Goal: Task Accomplishment & Management: Manage account settings

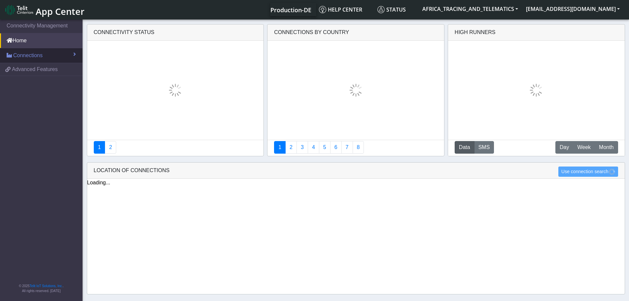
click at [30, 53] on span "Connections" at bounding box center [27, 55] width 29 height 8
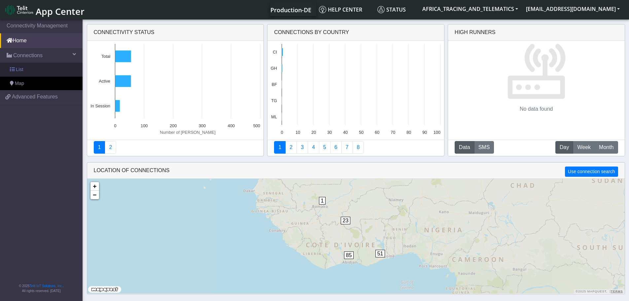
click at [36, 66] on link "List" at bounding box center [41, 70] width 82 height 14
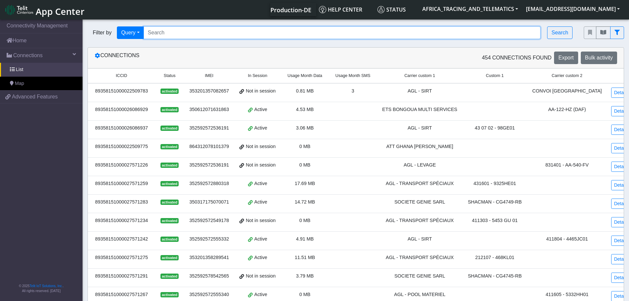
drag, startPoint x: 172, startPoint y: 31, endPoint x: 175, endPoint y: 34, distance: 4.0
click at [172, 31] on input "Search..." at bounding box center [342, 32] width 397 height 13
paste input "89358151000030520525"
type input "89358151000030520525"
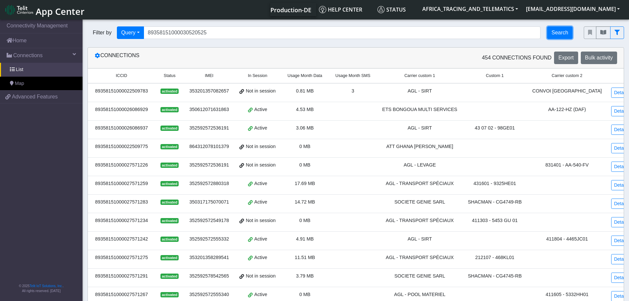
click at [567, 30] on button "Search" at bounding box center [559, 32] width 25 height 13
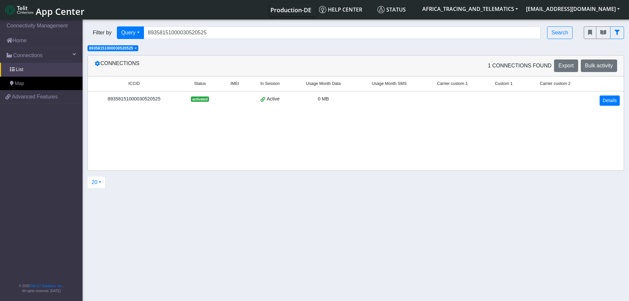
click at [598, 100] on td "Details" at bounding box center [604, 100] width 38 height 18
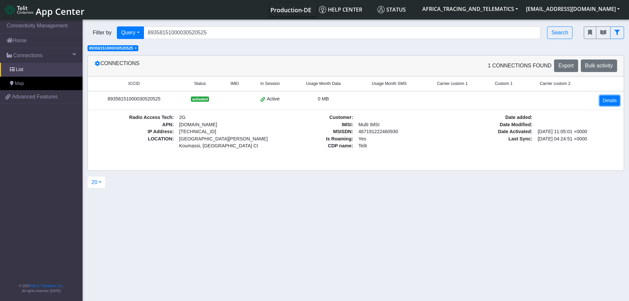
click at [610, 97] on link "Details" at bounding box center [609, 100] width 20 height 10
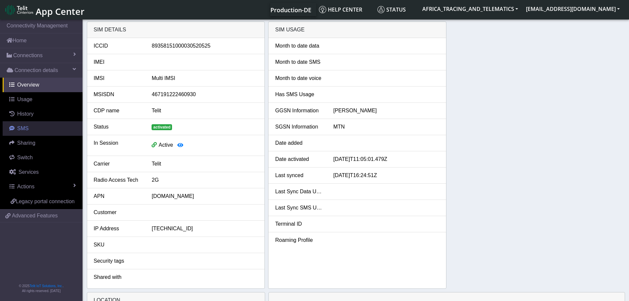
drag, startPoint x: 20, startPoint y: 127, endPoint x: 76, endPoint y: 119, distance: 56.4
click at [20, 127] on span "SMS" at bounding box center [23, 128] width 12 height 6
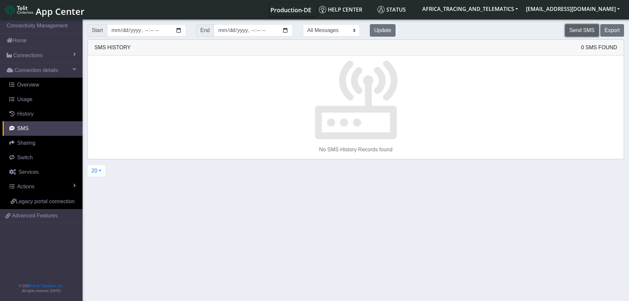
click at [580, 30] on button "Send SMS" at bounding box center [582, 30] width 34 height 13
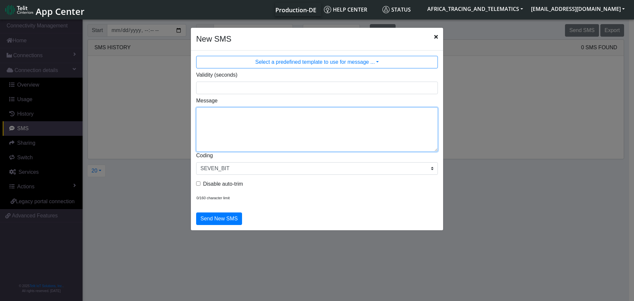
click at [324, 132] on textarea "Message" at bounding box center [317, 129] width 242 height 44
type textarea "F M ggps"
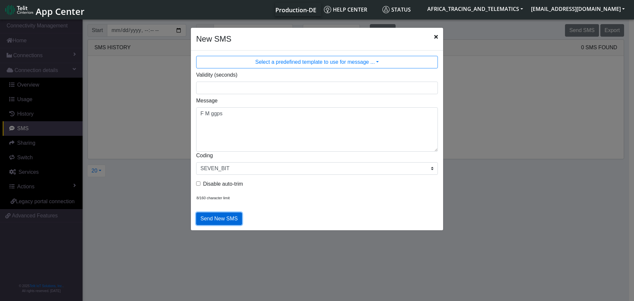
click at [223, 218] on button "Send New SMS" at bounding box center [219, 218] width 46 height 13
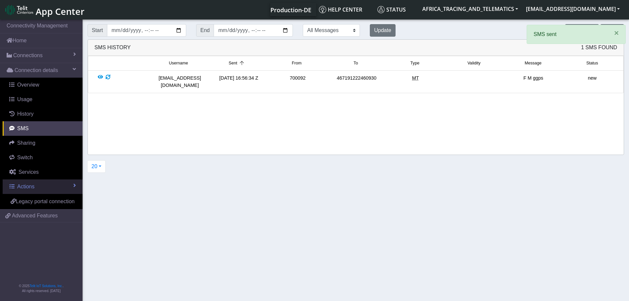
click at [24, 188] on span "Actions" at bounding box center [25, 186] width 17 height 6
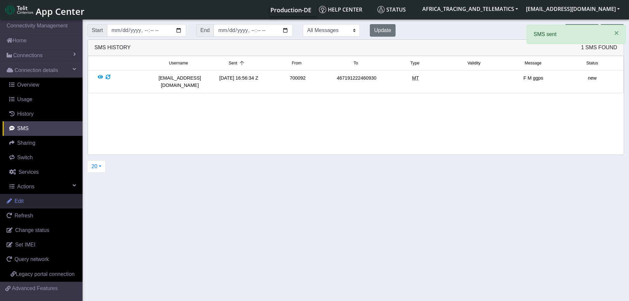
click at [31, 199] on link "Edit" at bounding box center [41, 201] width 82 height 15
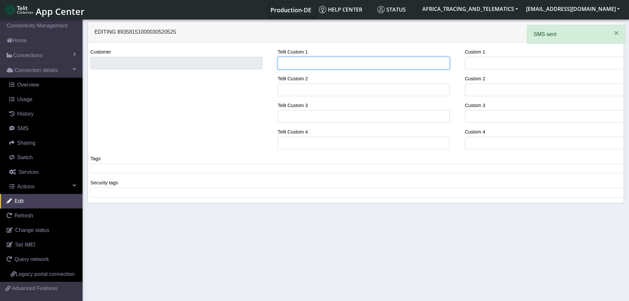
click at [313, 63] on input "Telit Custom 1" at bounding box center [364, 63] width 172 height 13
type input "LEVAC"
click at [118, 169] on span at bounding box center [358, 168] width 532 height 6
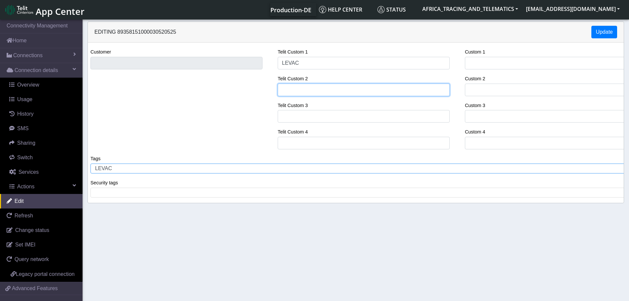
click at [319, 87] on input "Telit Custom 2" at bounding box center [364, 89] width 172 height 13
paste input "CFMOTO - MT450"
type input "CFMOTO - MT450"
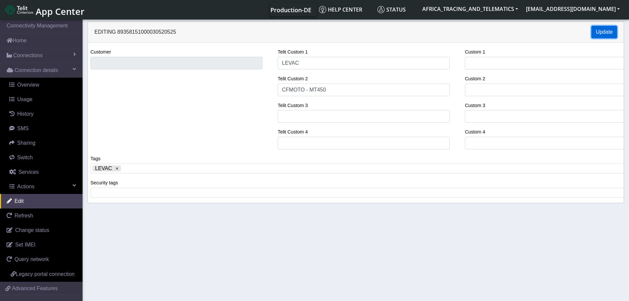
click at [609, 31] on button "Update" at bounding box center [604, 32] width 26 height 13
click at [32, 53] on span "Connections" at bounding box center [27, 55] width 29 height 8
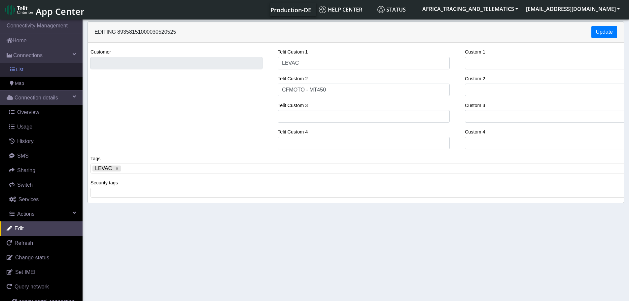
click at [32, 71] on link "List" at bounding box center [41, 70] width 82 height 14
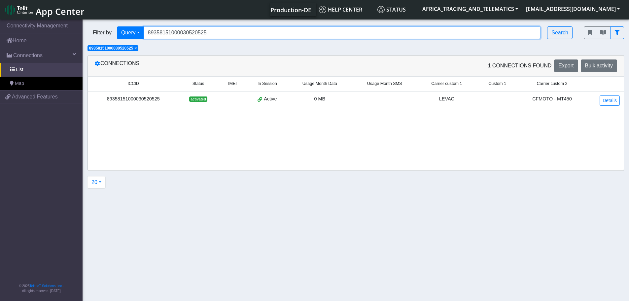
drag, startPoint x: 218, startPoint y: 33, endPoint x: 105, endPoint y: 30, distance: 112.6
click at [99, 29] on div "Filter by Query Query In Session Not connected Tags Country Operator 8935815100…" at bounding box center [330, 32] width 486 height 13
paste input "74"
type input "89358151000030520574"
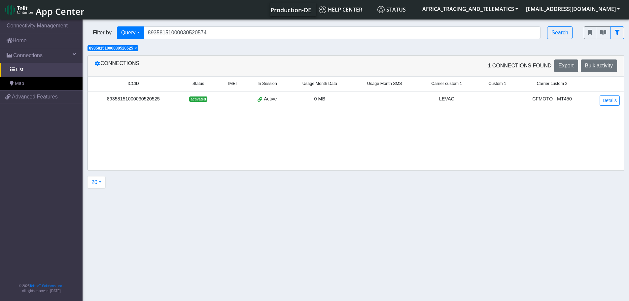
click at [136, 49] on span "×" at bounding box center [135, 48] width 2 height 5
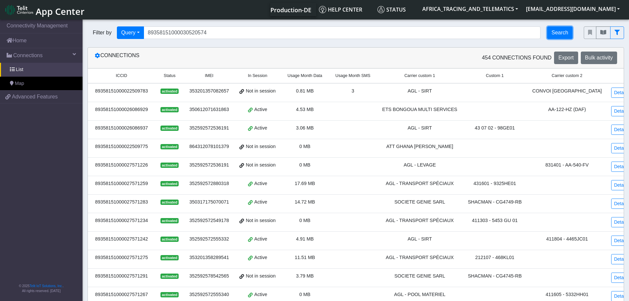
click at [562, 33] on button "Search" at bounding box center [559, 32] width 25 height 13
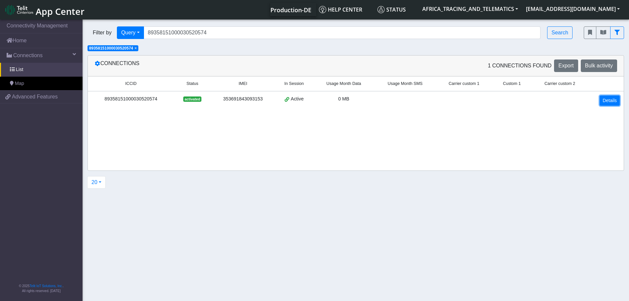
click at [612, 101] on link "Details" at bounding box center [609, 100] width 20 height 10
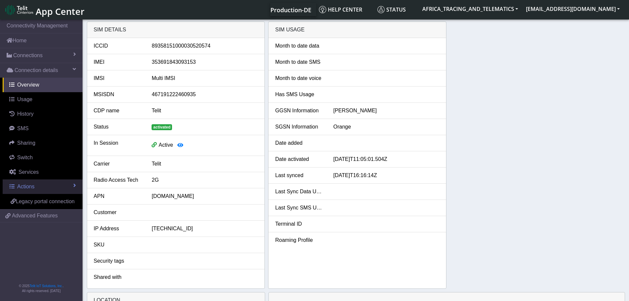
click at [30, 184] on span "Actions" at bounding box center [25, 186] width 17 height 6
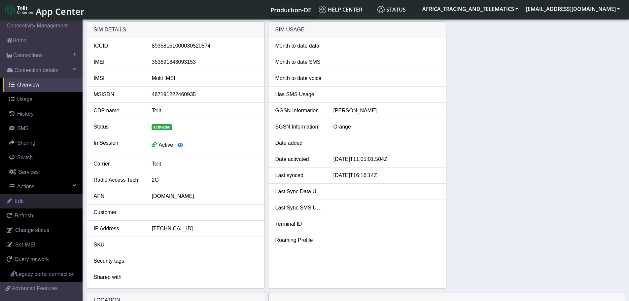
click at [27, 200] on link "Edit" at bounding box center [41, 201] width 82 height 15
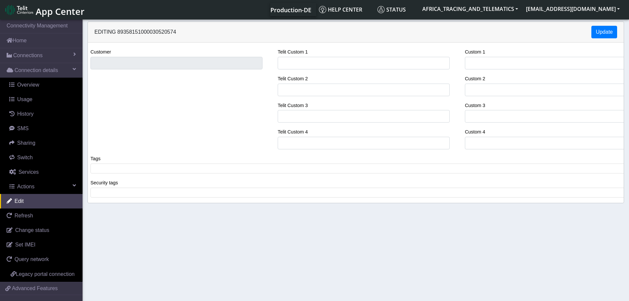
click at [304, 68] on input "Telit Custom 1" at bounding box center [364, 63] width 172 height 13
type input "K"
type input "LEVAC"
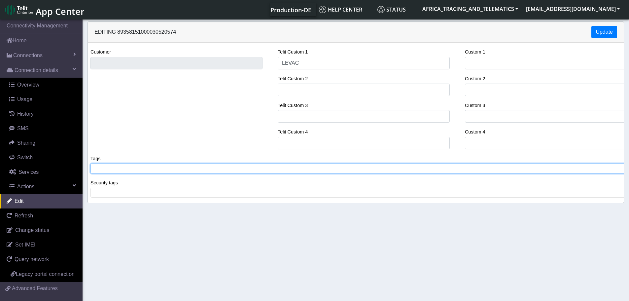
click at [204, 165] on tags "​" at bounding box center [358, 168] width 536 height 10
click at [300, 89] on input "Telit Custom 2" at bounding box center [364, 89] width 172 height 13
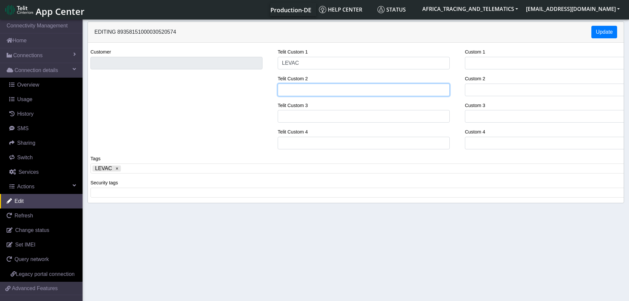
paste input "TOYOTA - 8657HV01"
type input "TOYOTA - 8657HV01"
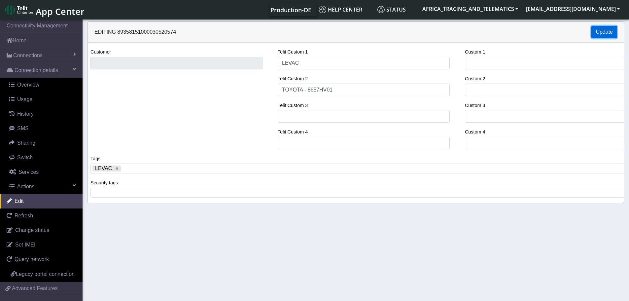
click at [605, 34] on button "Update" at bounding box center [604, 32] width 26 height 13
click at [608, 33] on button "Update" at bounding box center [604, 32] width 26 height 13
click at [28, 57] on span "Connections" at bounding box center [27, 55] width 29 height 8
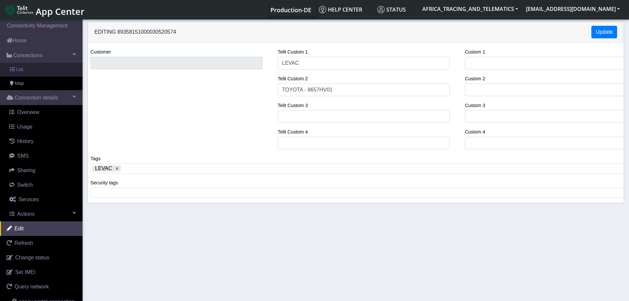
click at [28, 72] on link "List" at bounding box center [41, 70] width 82 height 14
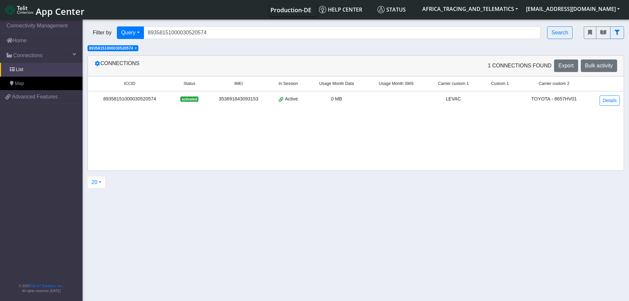
click at [136, 48] on span "×" at bounding box center [135, 48] width 2 height 5
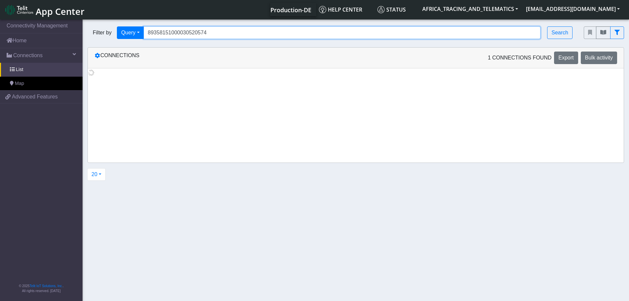
drag, startPoint x: 236, startPoint y: 35, endPoint x: 120, endPoint y: 17, distance: 117.8
click at [106, 19] on body "App Center Production-DE Help center Status AFRICA_TRACING_AND_TELEMATICS [EMAI…" at bounding box center [314, 160] width 629 height 285
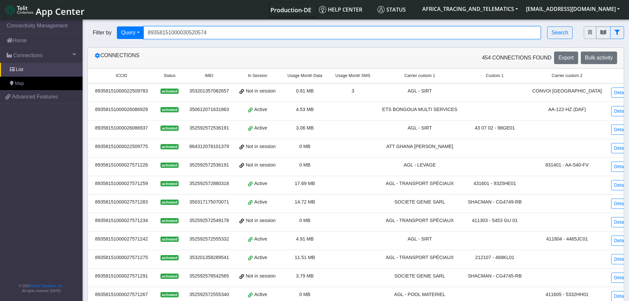
paste input "19733"
type input "89358151000030519733"
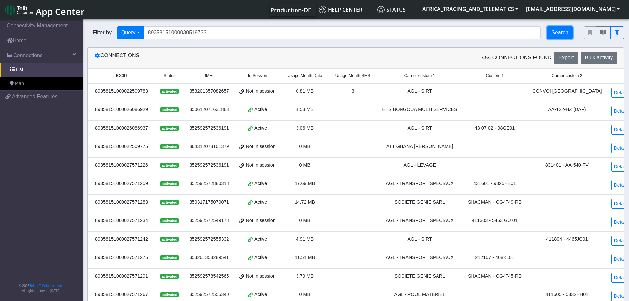
click at [555, 30] on button "Search" at bounding box center [559, 32] width 25 height 13
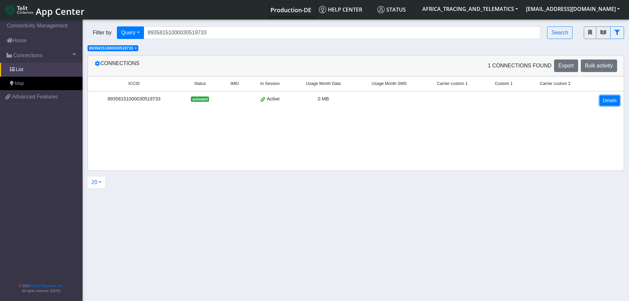
click at [612, 100] on link "Details" at bounding box center [609, 100] width 20 height 10
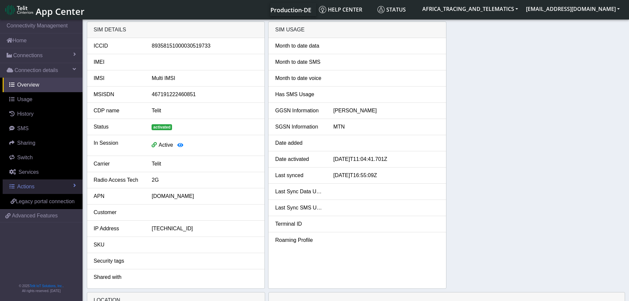
click at [58, 184] on link "Actions" at bounding box center [43, 186] width 80 height 15
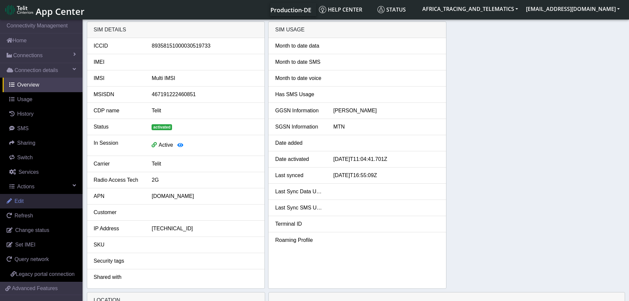
click at [42, 201] on link "Edit" at bounding box center [41, 201] width 82 height 15
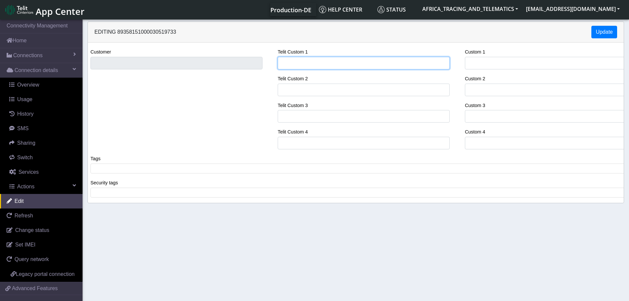
click at [314, 62] on input "Telit Custom 1" at bounding box center [364, 63] width 172 height 13
type input "LEVAC"
click at [156, 170] on span at bounding box center [358, 168] width 532 height 6
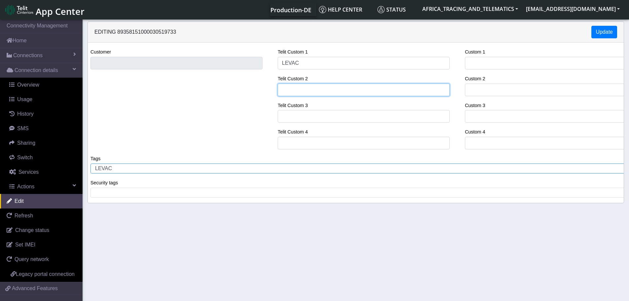
drag, startPoint x: 318, startPoint y: 88, endPoint x: 260, endPoint y: 73, distance: 59.4
click at [318, 88] on input "Telit Custom 2" at bounding box center [364, 89] width 172 height 13
paste input "CAMICO 50 - 4750KT01"
type input "CAMICO 50 - 4750KT01"
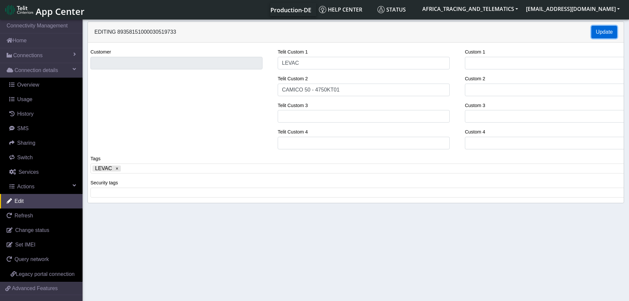
click at [608, 29] on button "Update" at bounding box center [604, 32] width 26 height 13
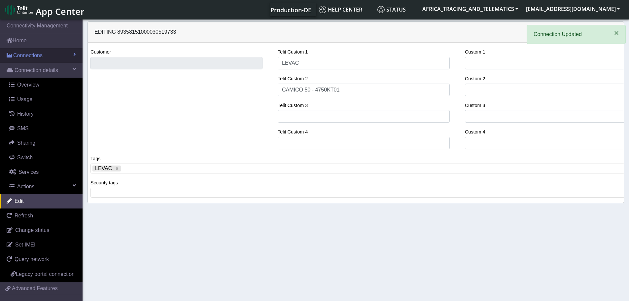
click at [39, 52] on span "Connections" at bounding box center [27, 55] width 29 height 8
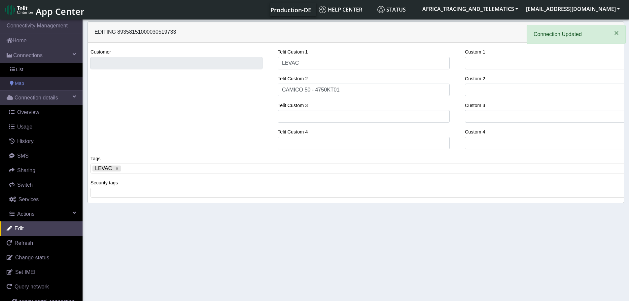
click at [15, 79] on link "Map" at bounding box center [41, 84] width 82 height 14
click at [18, 72] on span "List" at bounding box center [19, 69] width 7 height 7
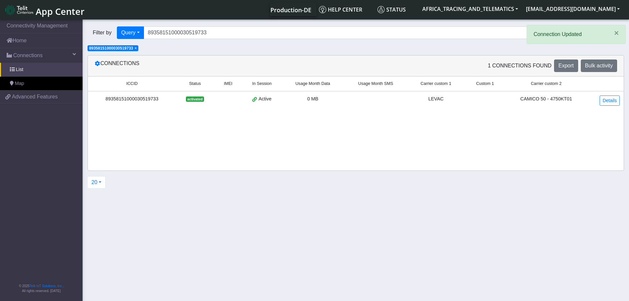
click at [137, 47] on span "×" at bounding box center [135, 48] width 2 height 5
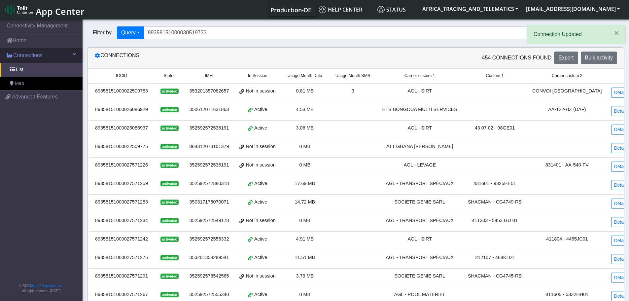
click at [33, 55] on span "Connections" at bounding box center [27, 55] width 29 height 8
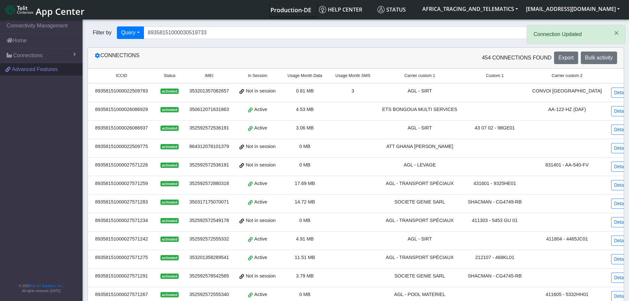
click at [30, 67] on span "Advanced Features" at bounding box center [35, 69] width 46 height 8
